Goal: Navigation & Orientation: Find specific page/section

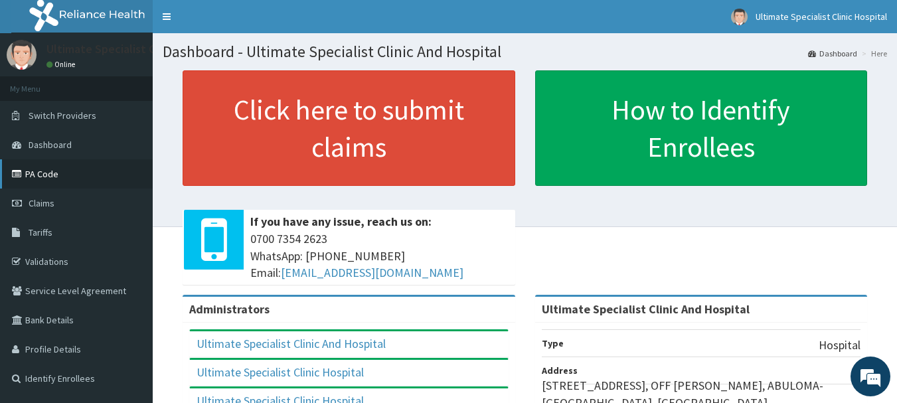
click at [54, 171] on link "PA Code" at bounding box center [76, 173] width 153 height 29
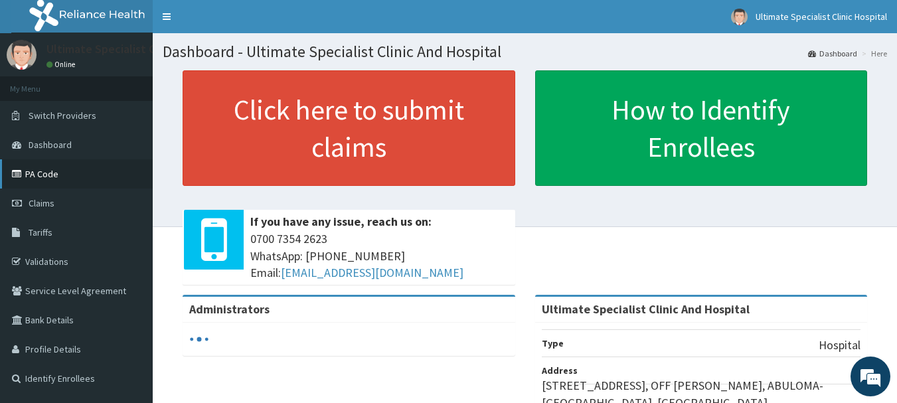
click at [34, 177] on link "PA Code" at bounding box center [76, 173] width 153 height 29
